Goal: Task Accomplishment & Management: Manage account settings

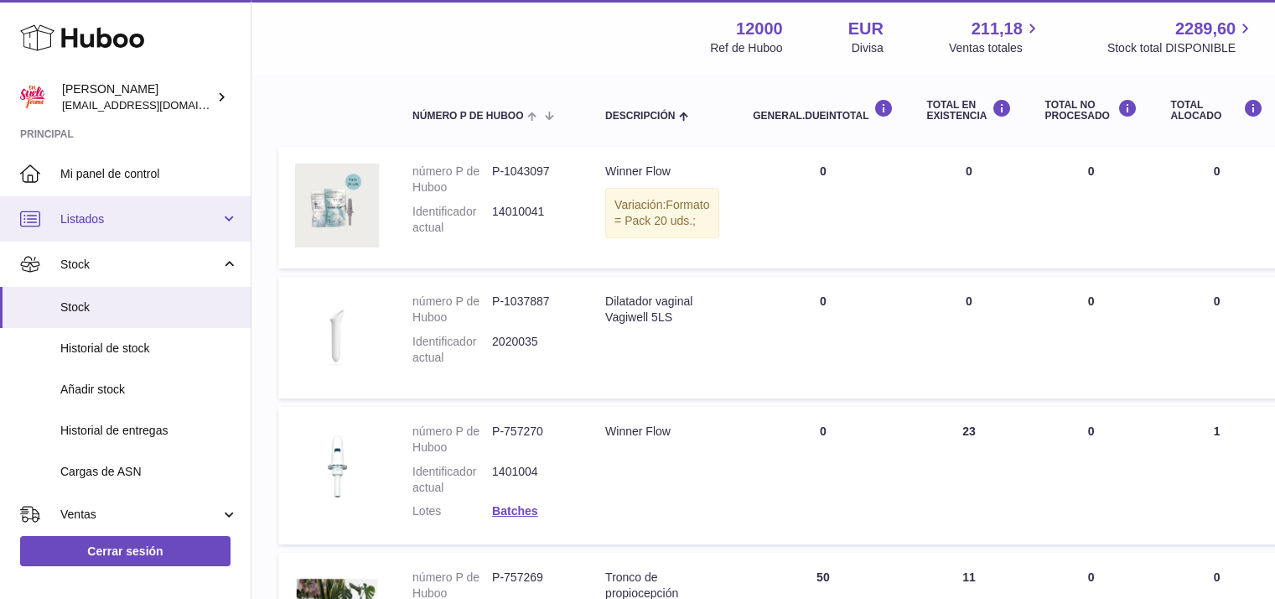
scroll to position [168, 0]
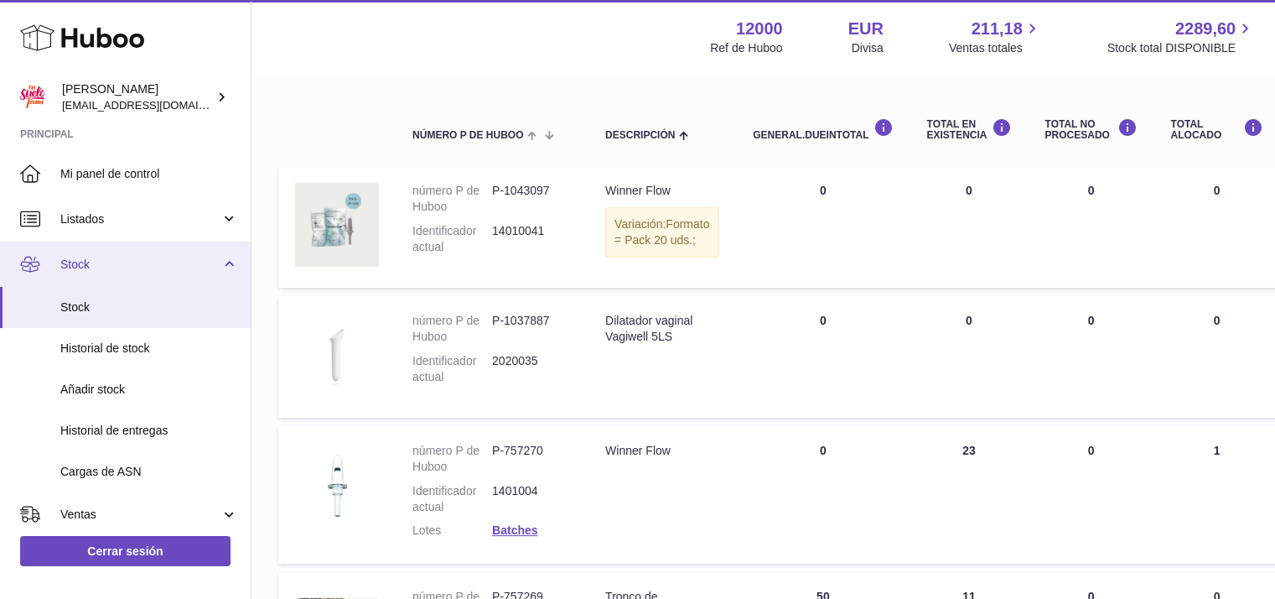
click at [104, 273] on link "Stock" at bounding box center [125, 263] width 251 height 45
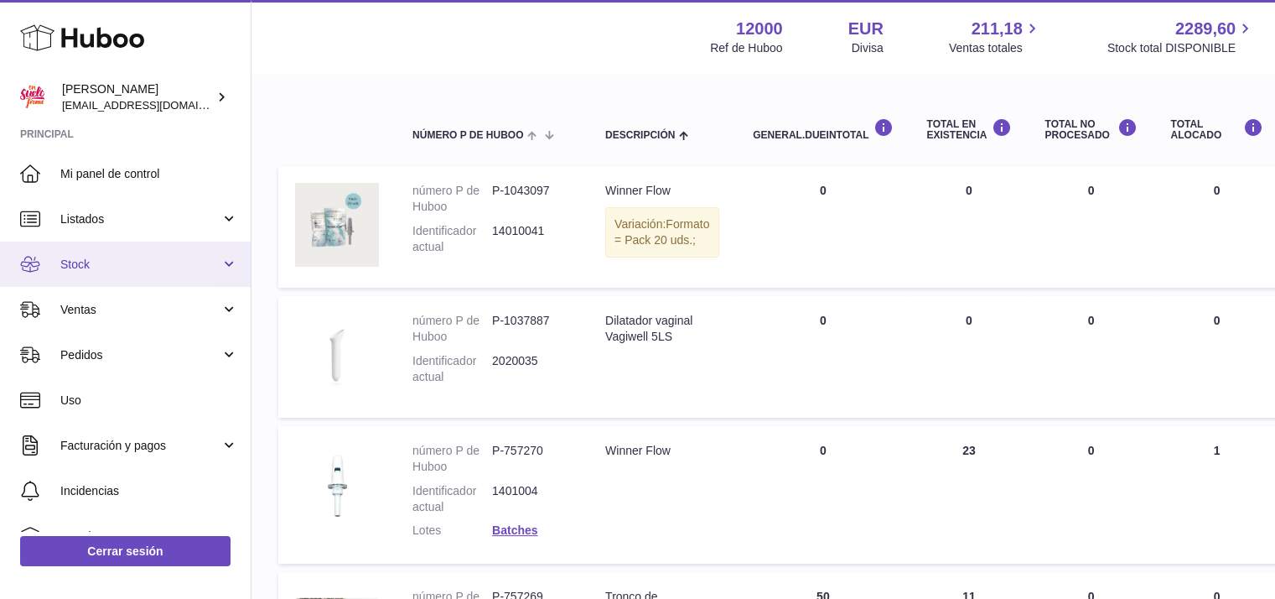
click at [107, 263] on span "Stock" at bounding box center [140, 265] width 160 height 16
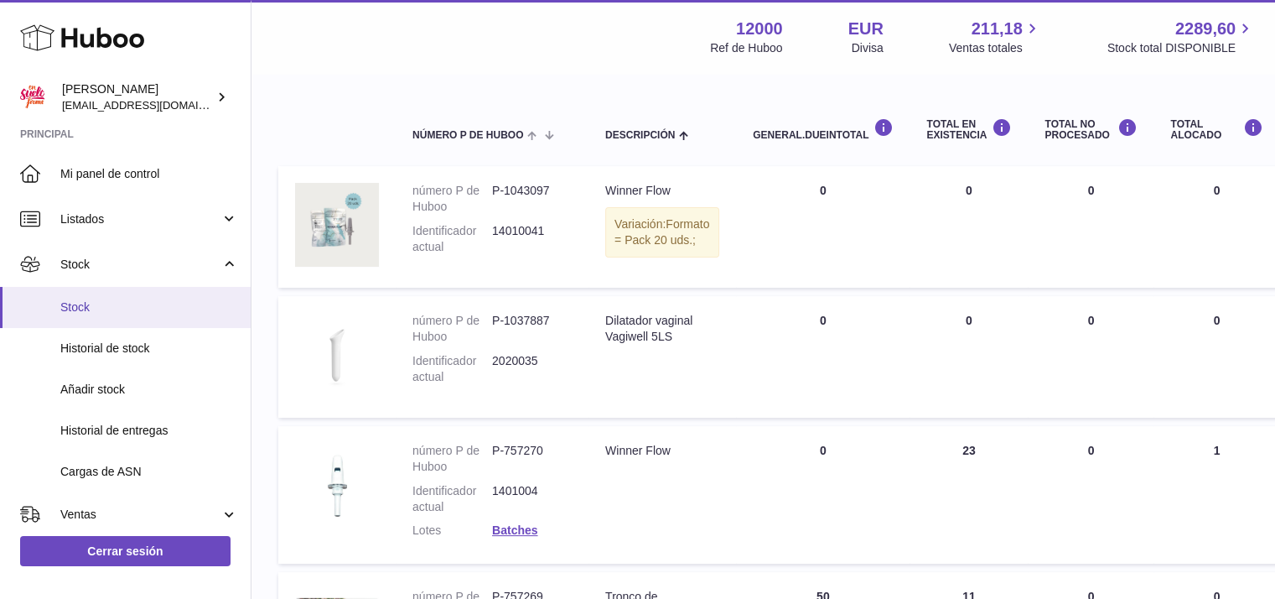
click at [81, 317] on link "Stock" at bounding box center [125, 307] width 251 height 41
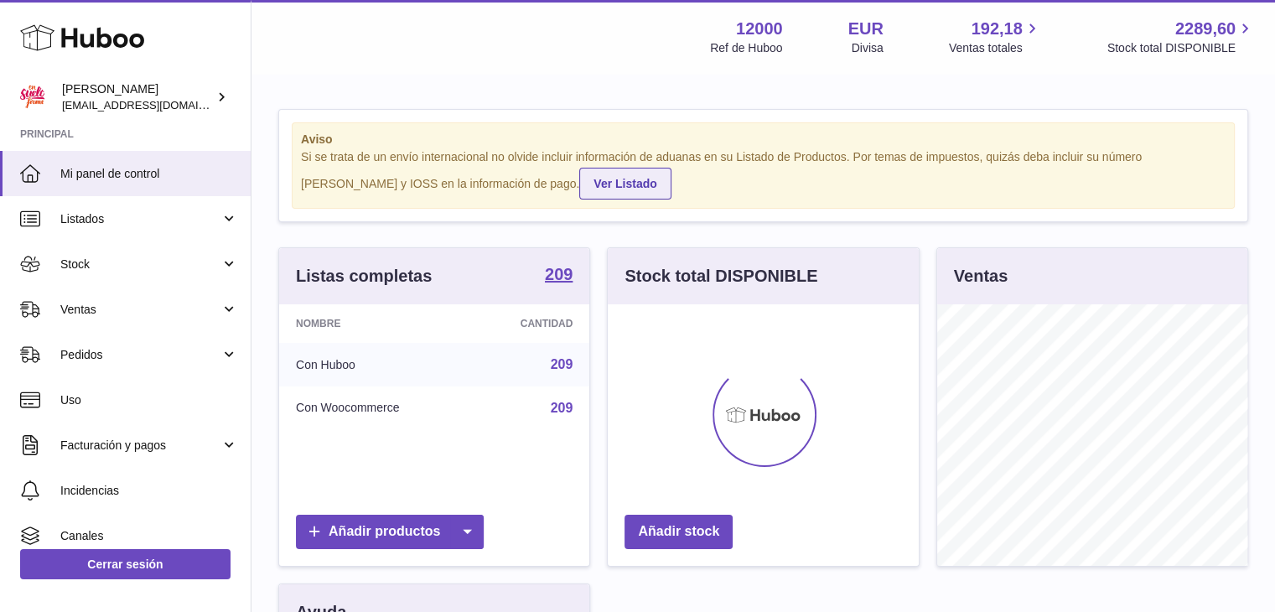
scroll to position [262, 311]
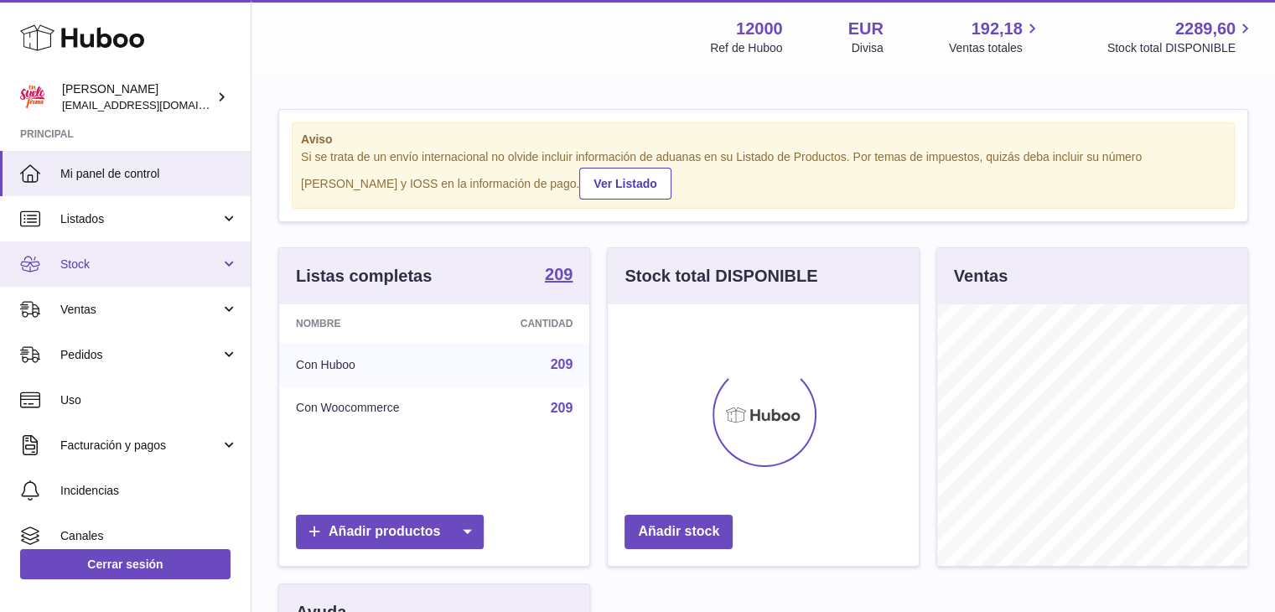
click at [112, 266] on span "Stock" at bounding box center [140, 265] width 160 height 16
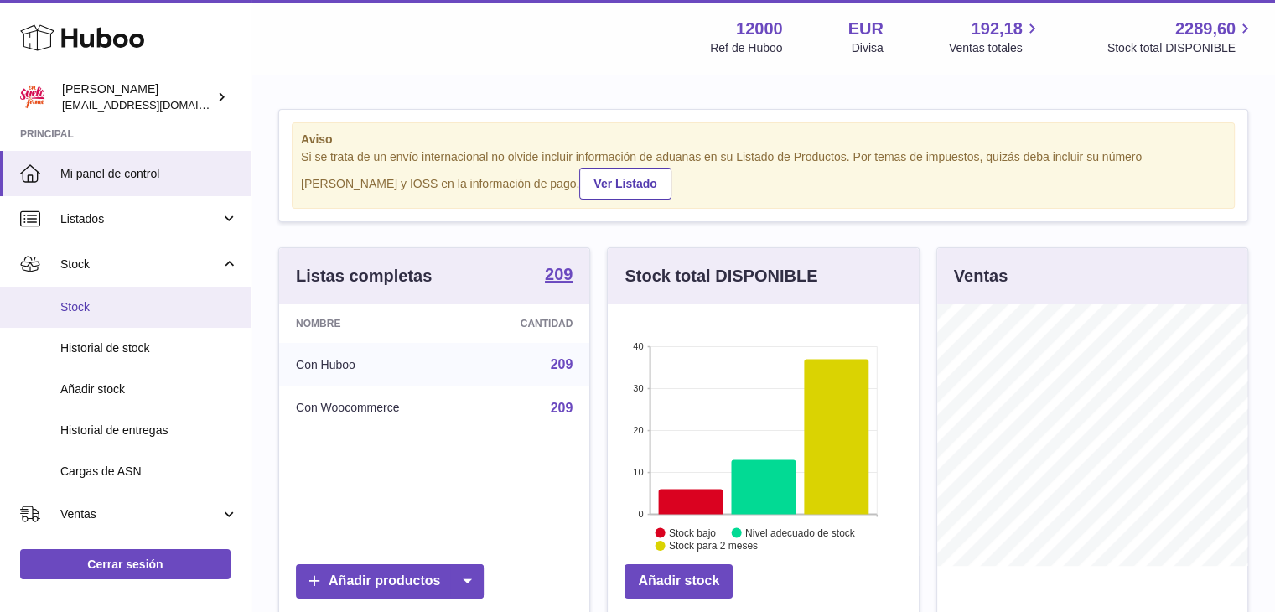
click at [110, 312] on span "Stock" at bounding box center [149, 307] width 178 height 16
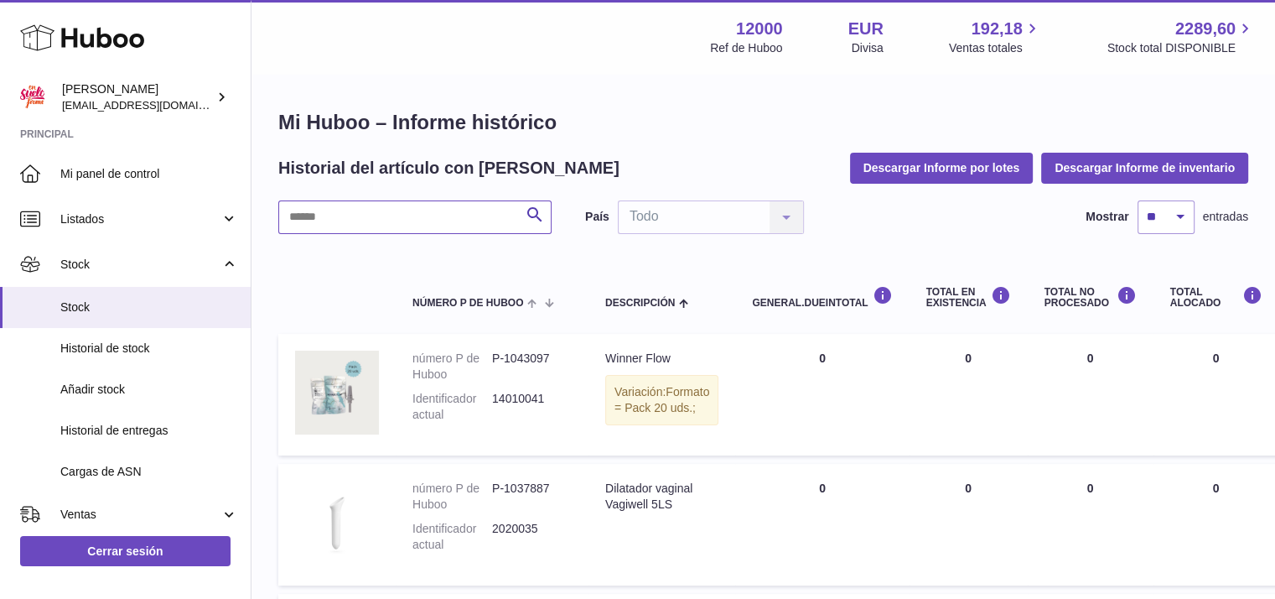
click at [423, 212] on input "text" at bounding box center [414, 217] width 273 height 34
type input "*****"
